Goal: Obtain resource: Download file/media

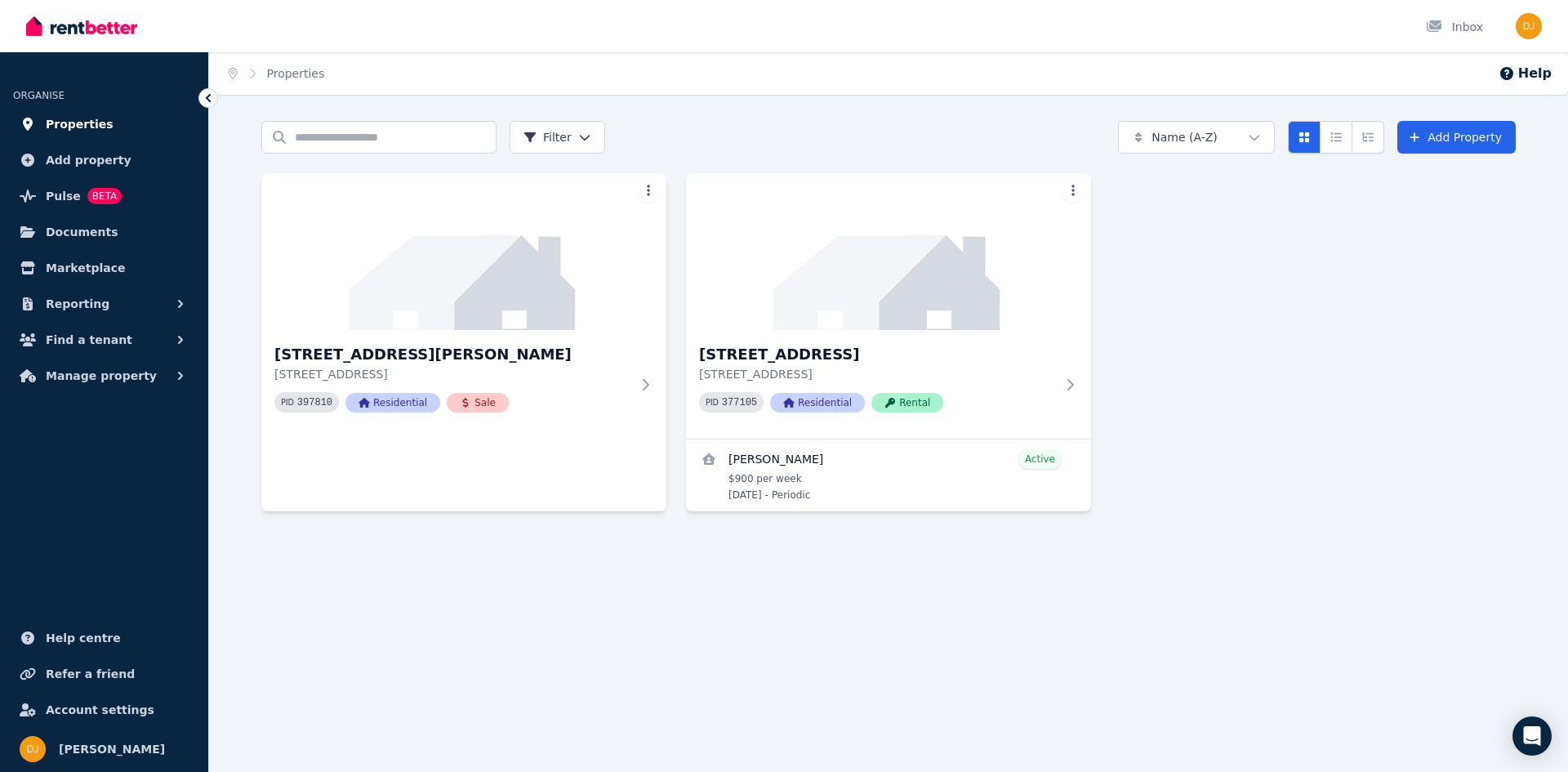
click at [78, 118] on span "Properties" at bounding box center [79, 123] width 68 height 19
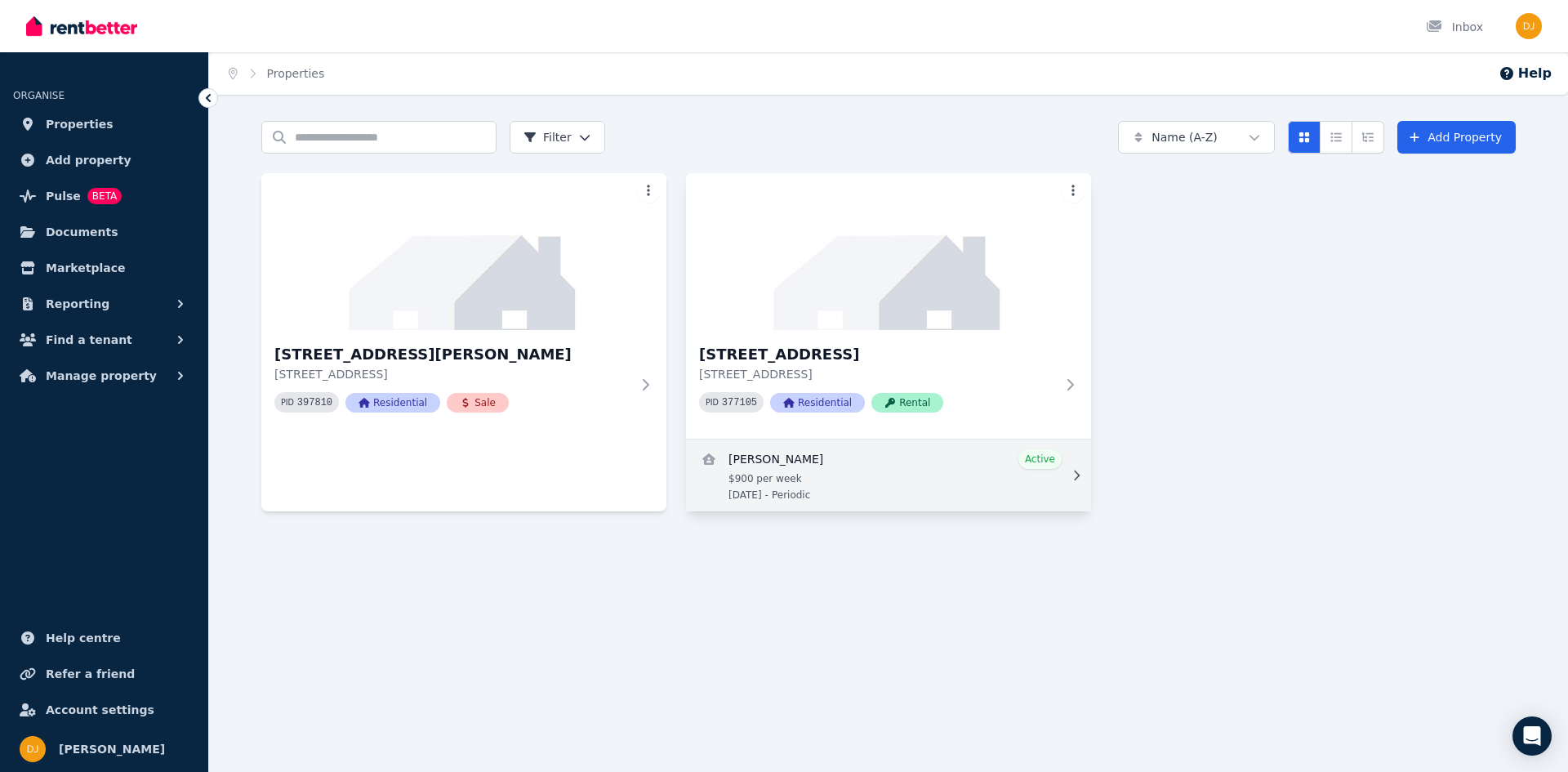
click at [972, 471] on link "View details for Lakhwinder Singh Jawandha" at bounding box center [888, 475] width 405 height 72
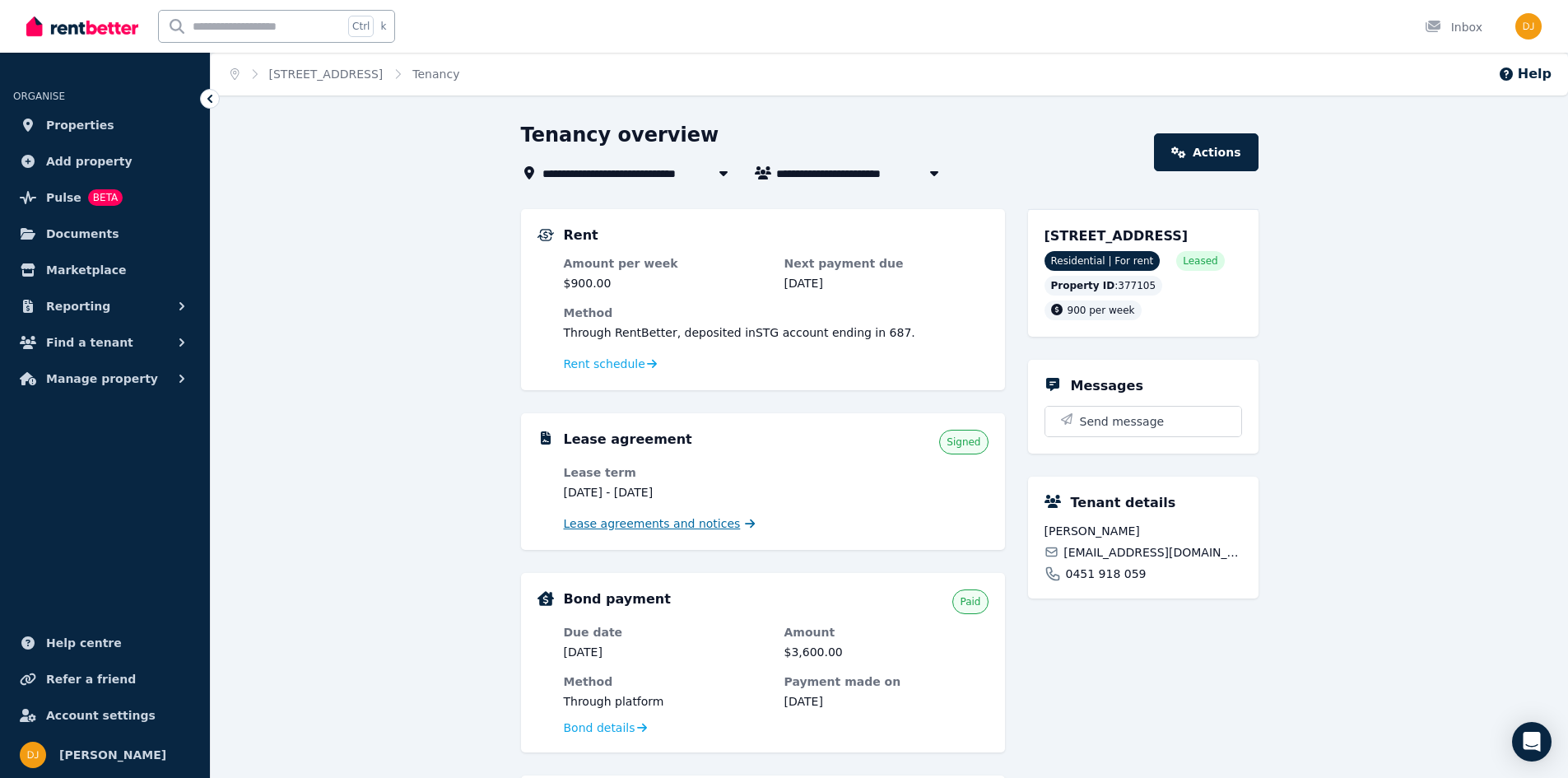
click at [689, 528] on span "Lease agreements and notices" at bounding box center [652, 523] width 177 height 17
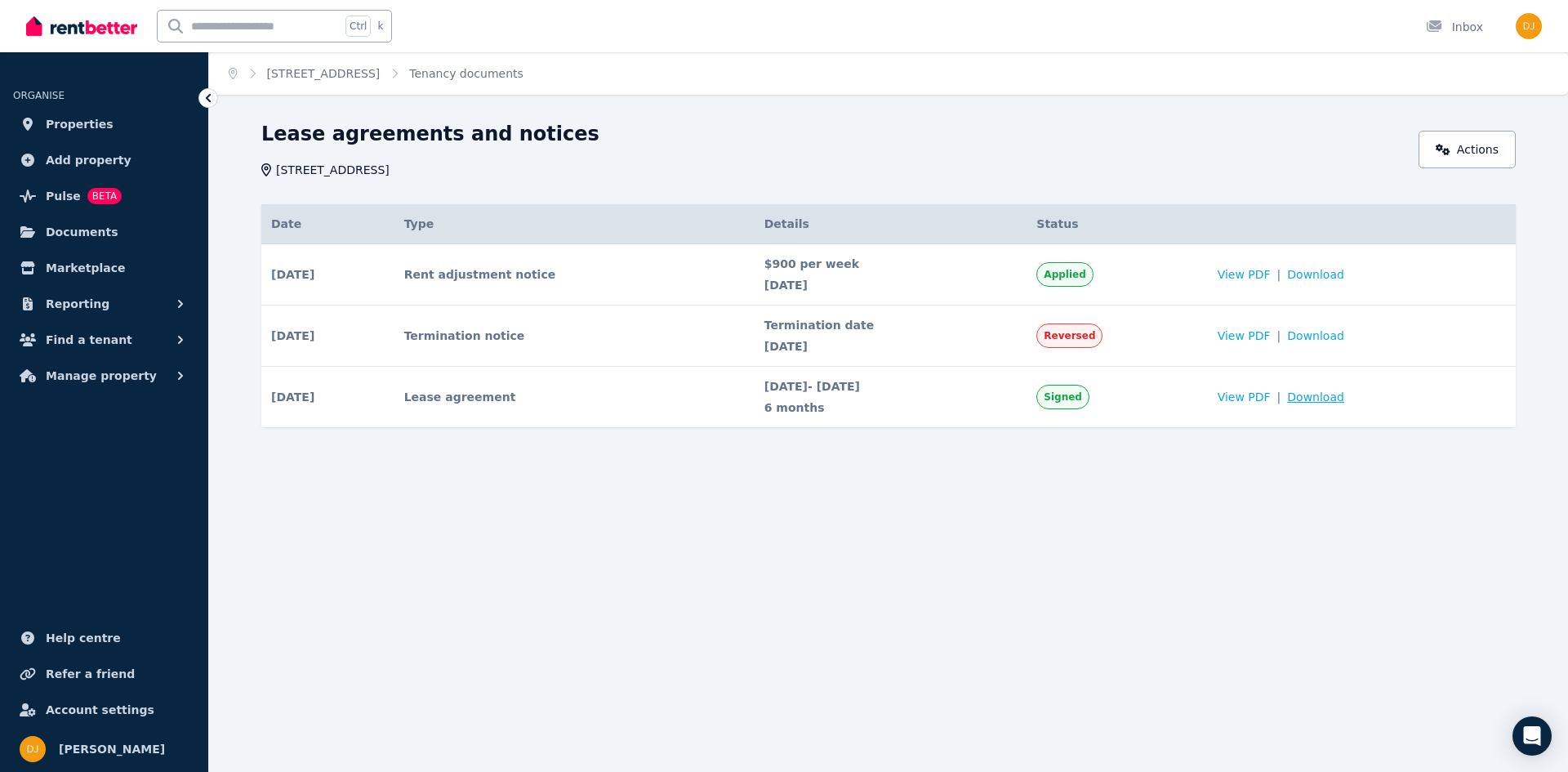
click at [1340, 396] on span "Download" at bounding box center [1315, 397] width 58 height 16
click at [1325, 272] on span "Download" at bounding box center [1315, 274] width 58 height 16
click at [781, 555] on div "Home [STREET_ADDRESS][GEOGRAPHIC_DATA] Tenancy documents Lease agreements and n…" at bounding box center [784, 386] width 1568 height 772
click at [622, 504] on div "Home [STREET_ADDRESS][GEOGRAPHIC_DATA] Tenancy documents Lease agreements and n…" at bounding box center [784, 386] width 1568 height 772
click at [766, 520] on div "Home [STREET_ADDRESS][GEOGRAPHIC_DATA] Tenancy documents Lease agreements and n…" at bounding box center [784, 386] width 1568 height 772
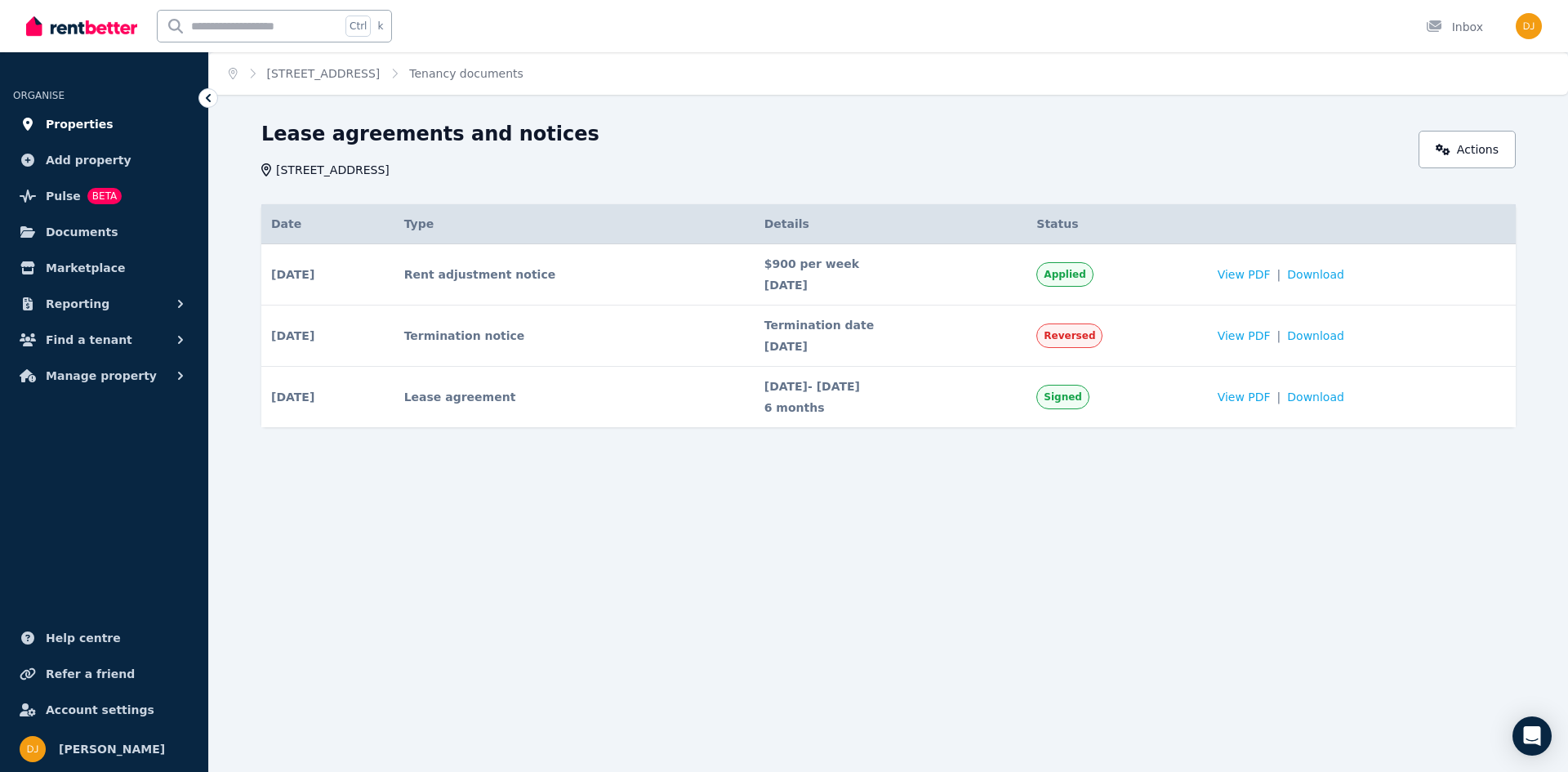
click at [79, 128] on span "Properties" at bounding box center [79, 123] width 68 height 19
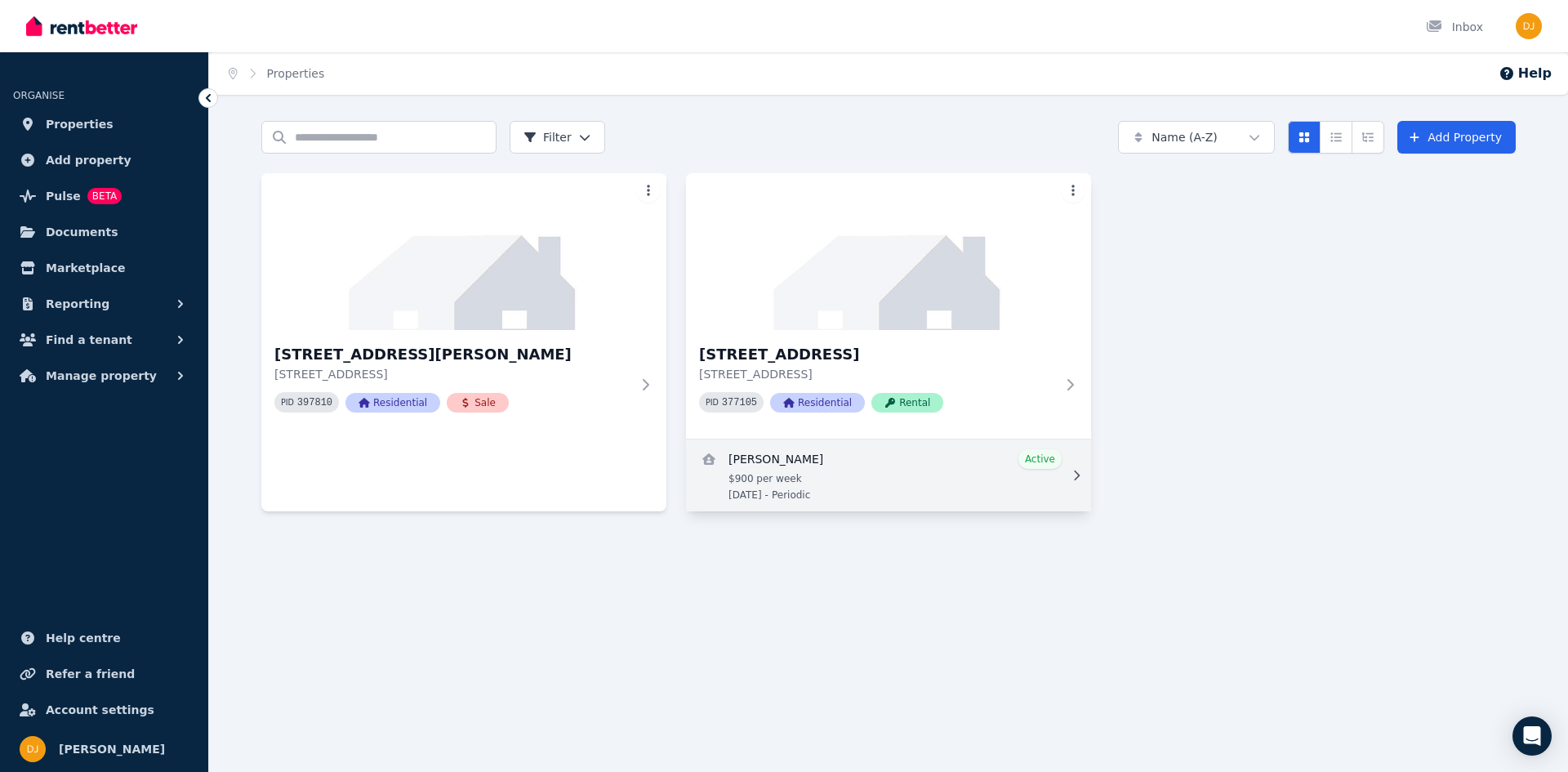
click at [919, 484] on link "View details for Lakhwinder Singh Jawandha" at bounding box center [888, 475] width 405 height 72
